Goal: Information Seeking & Learning: Learn about a topic

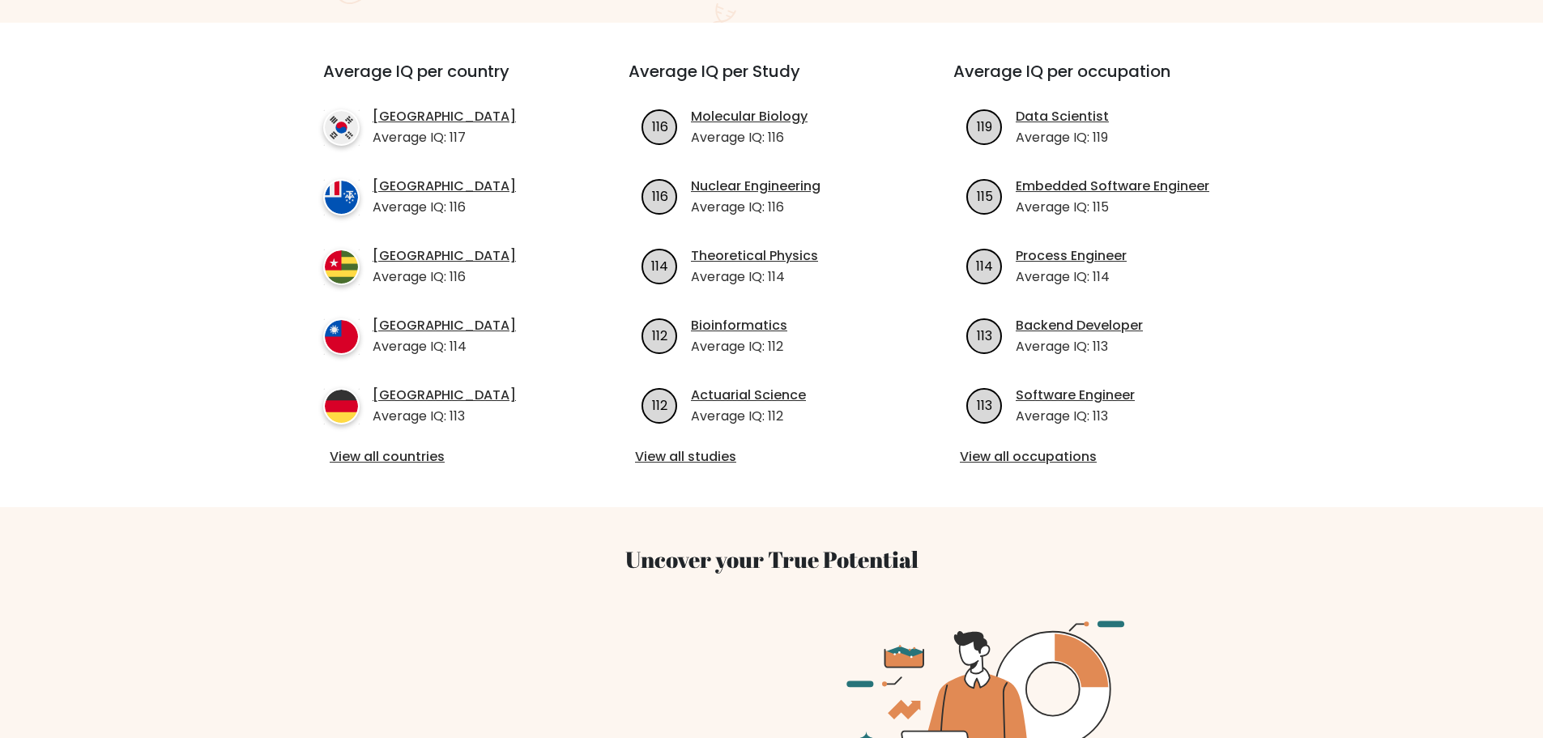
scroll to position [324, 0]
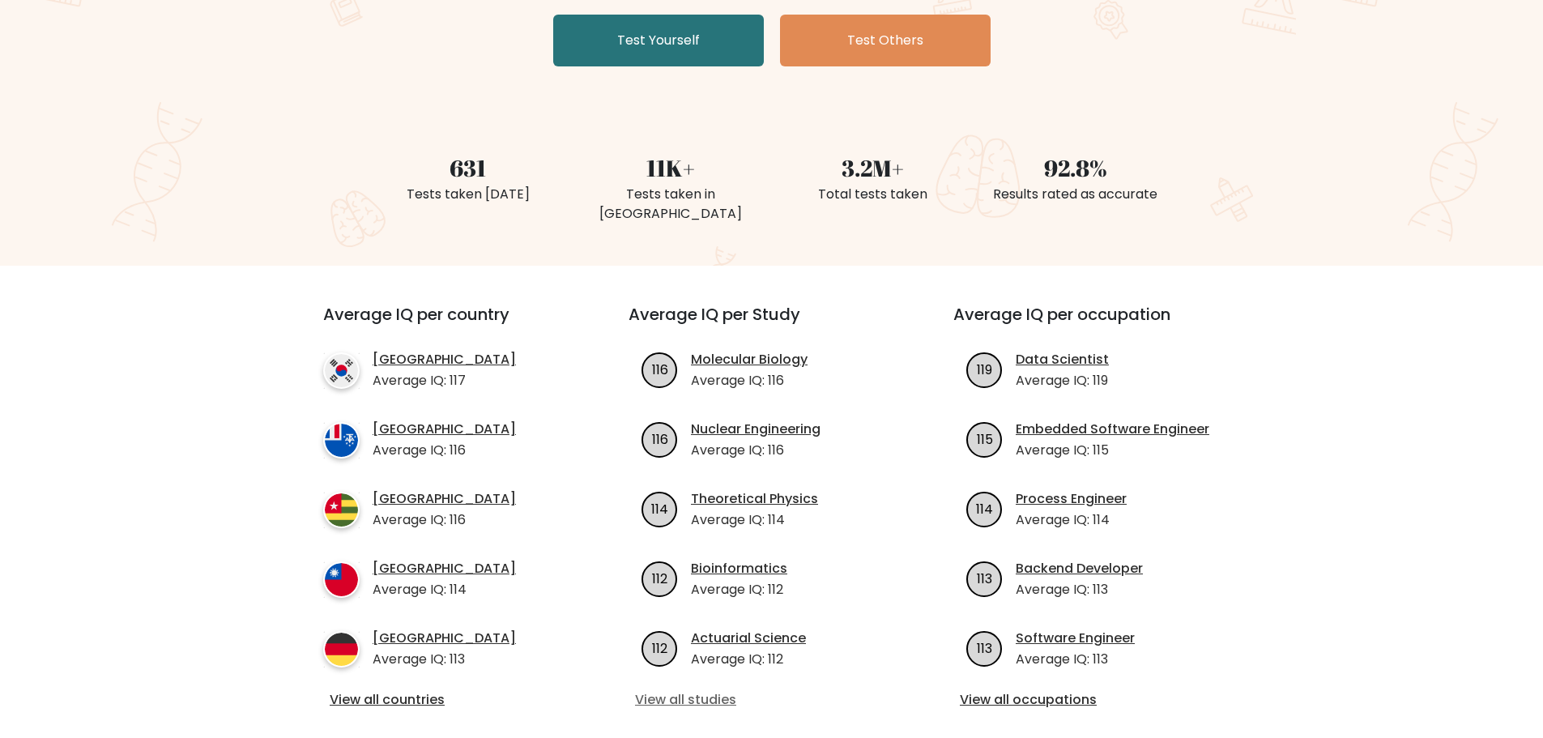
click at [712, 690] on link "View all studies" at bounding box center [771, 699] width 273 height 19
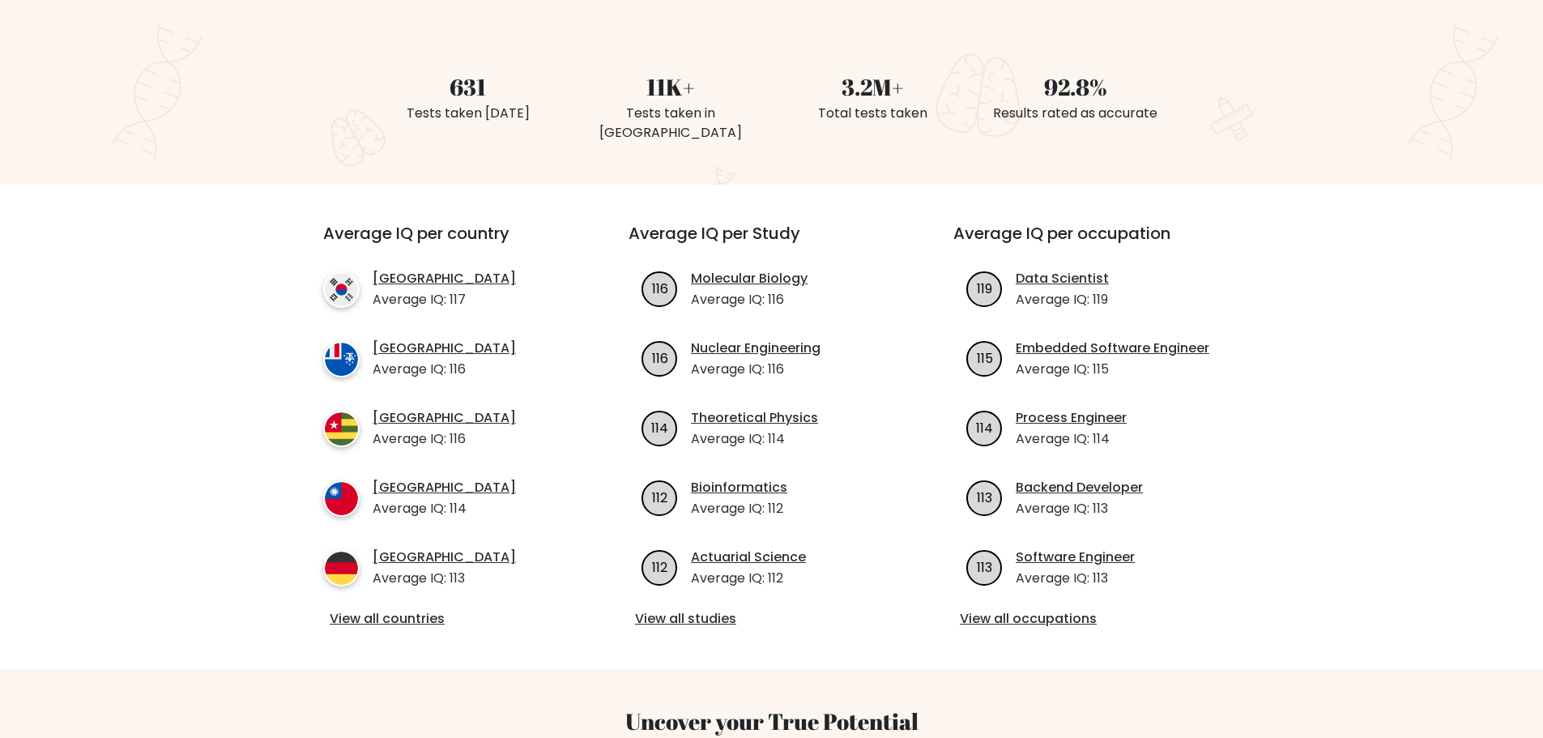
scroll to position [486, 0]
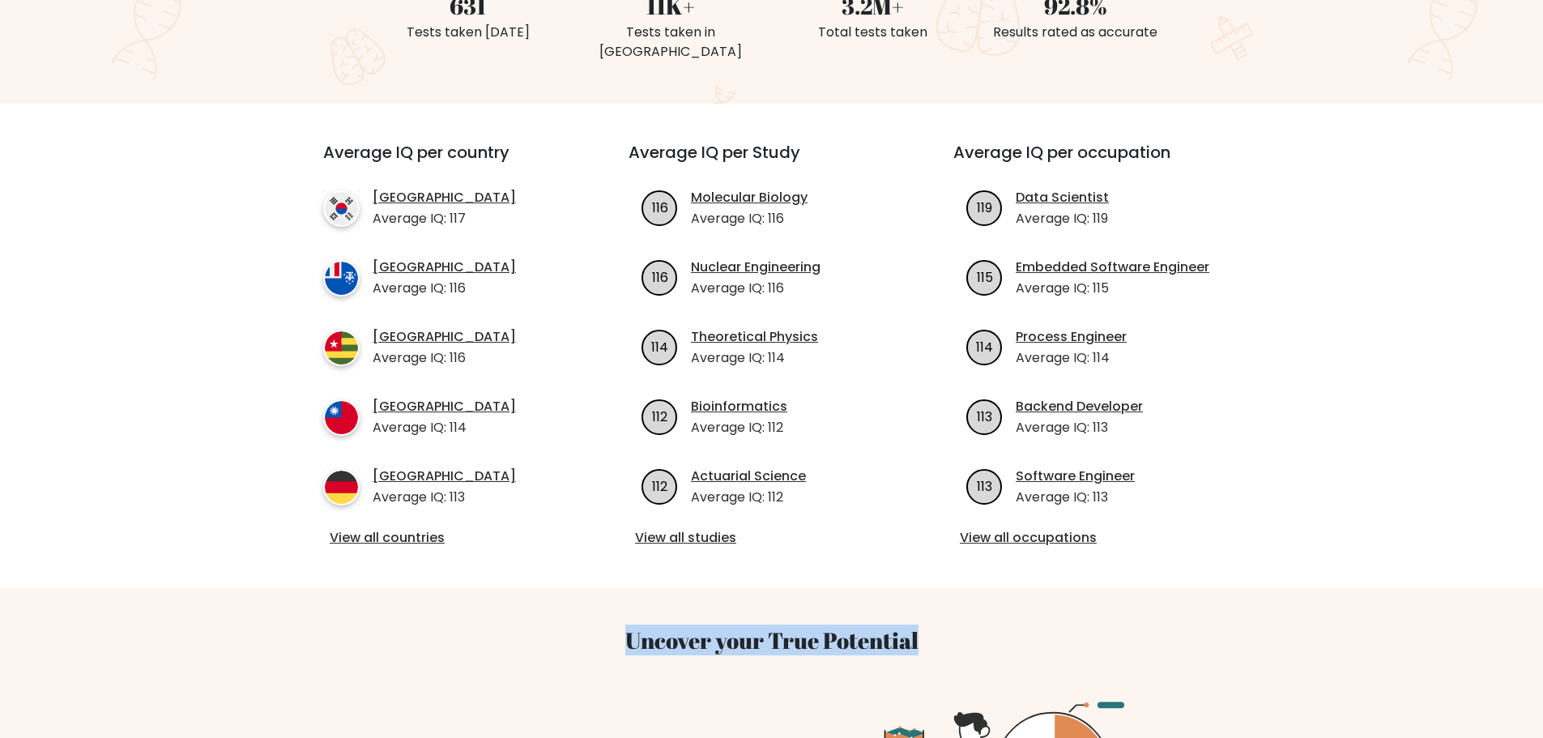
drag, startPoint x: 625, startPoint y: 615, endPoint x: 962, endPoint y: 622, distance: 337.0
click at [972, 629] on h3 "Uncover your True Potential" at bounding box center [772, 641] width 1050 height 28
click at [960, 627] on h3 "Uncover your True Potential" at bounding box center [772, 641] width 1050 height 28
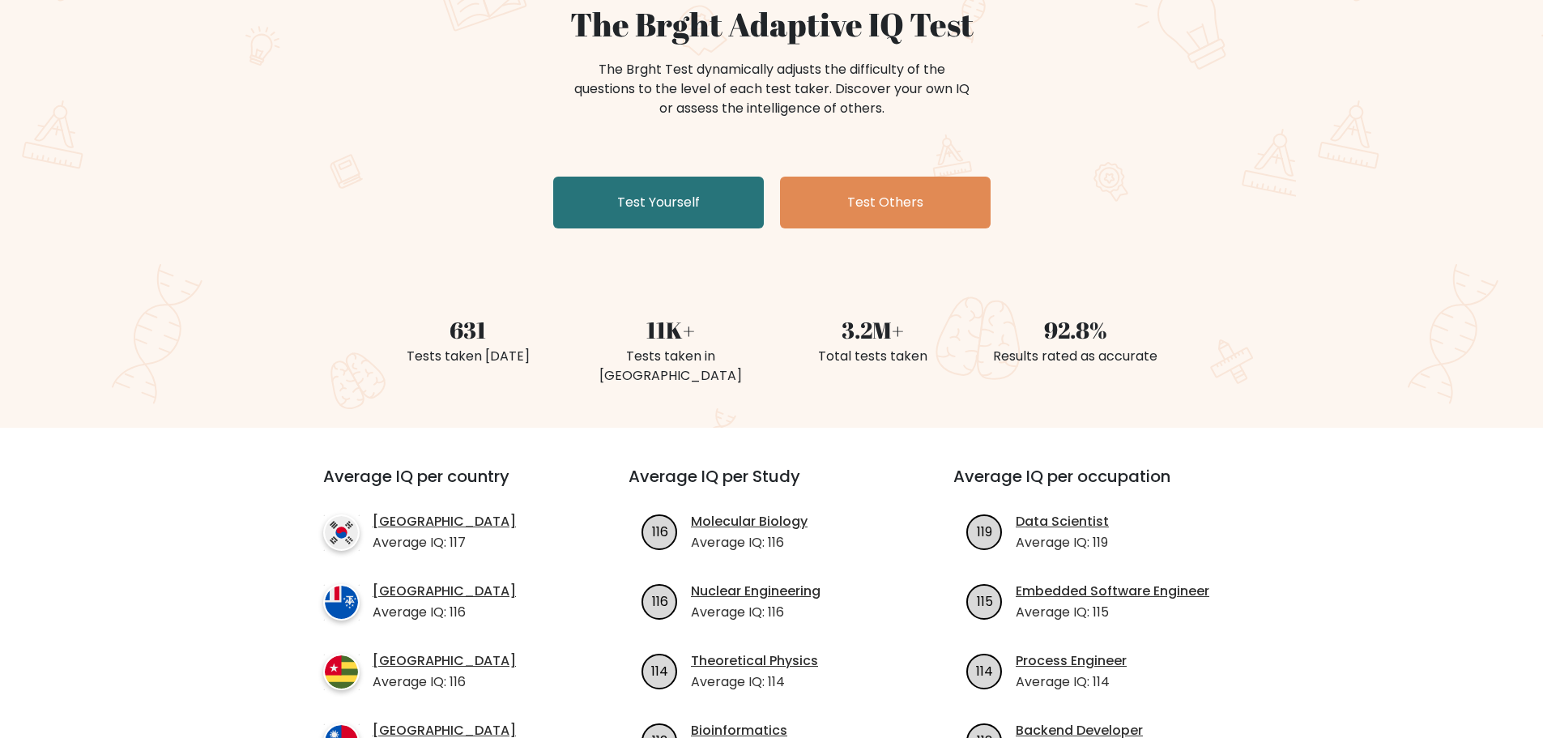
scroll to position [0, 0]
